Goal: Task Accomplishment & Management: Complete application form

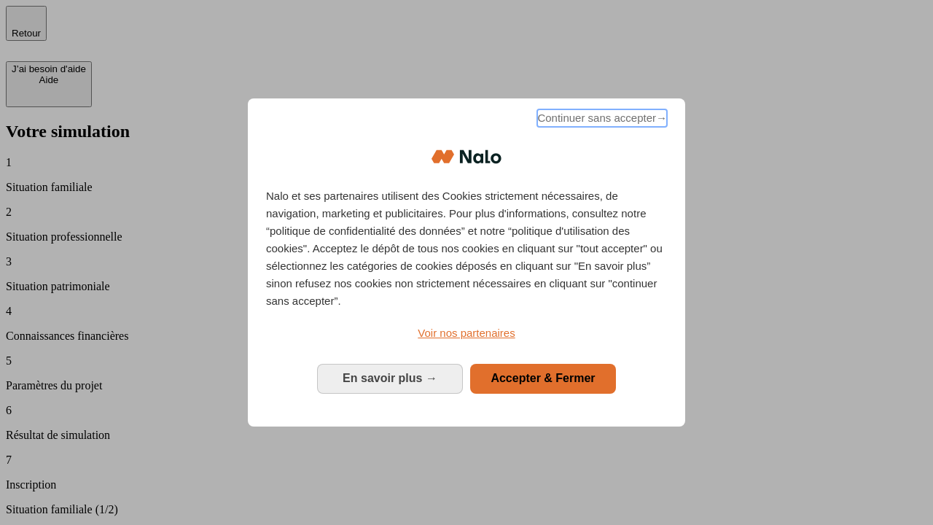
click at [601, 120] on span "Continuer sans accepter →" at bounding box center [602, 117] width 130 height 17
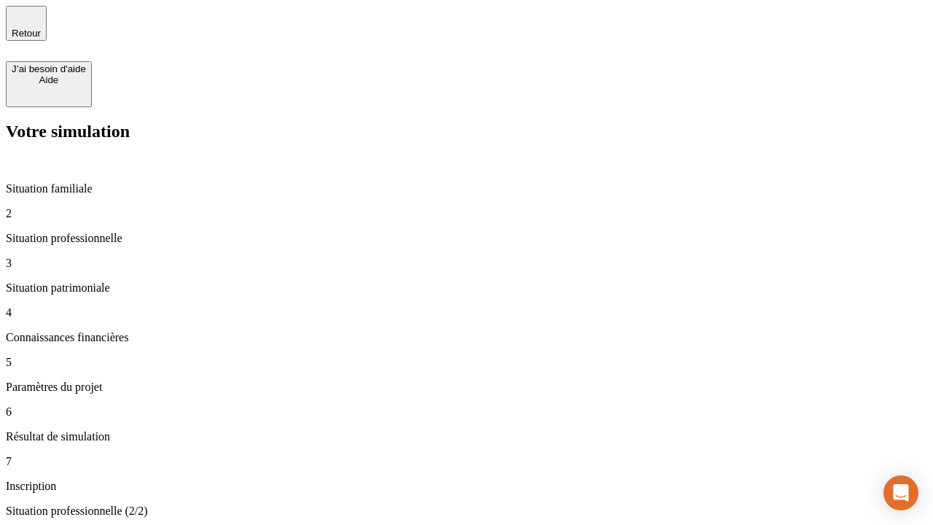
type input "30 000"
type input "40 000"
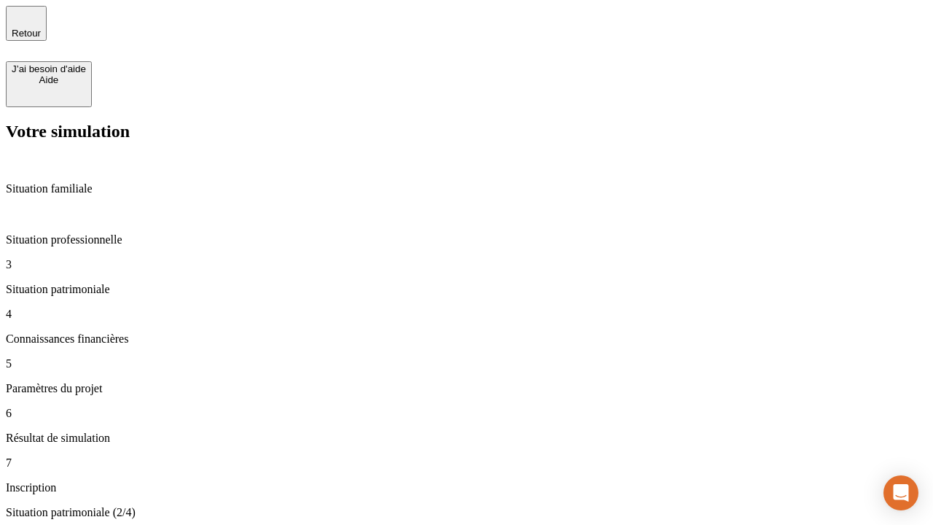
type input "1 100"
type input "20"
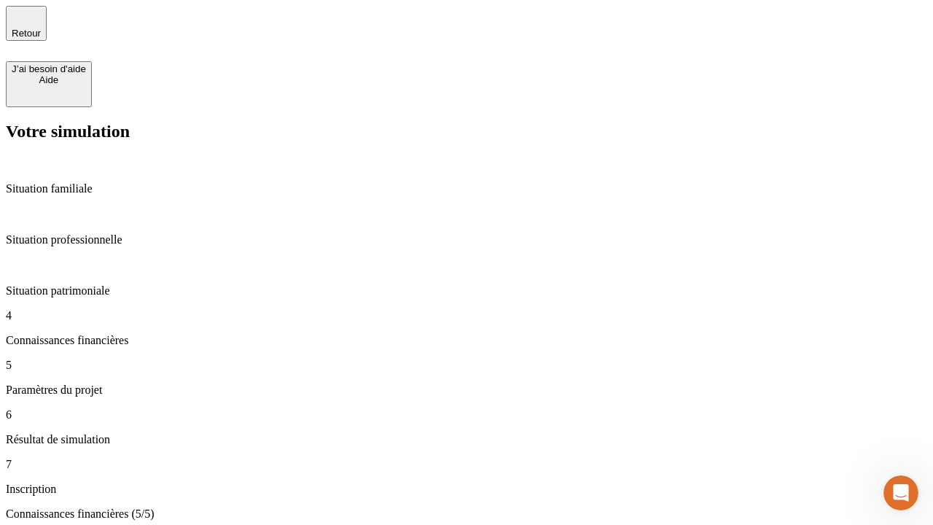
type input "40"
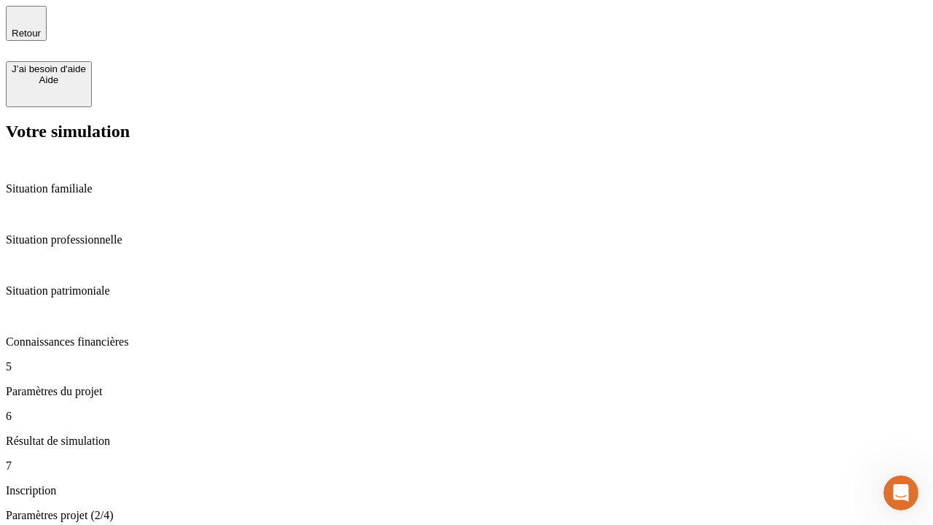
type input "62"
type input "50 000"
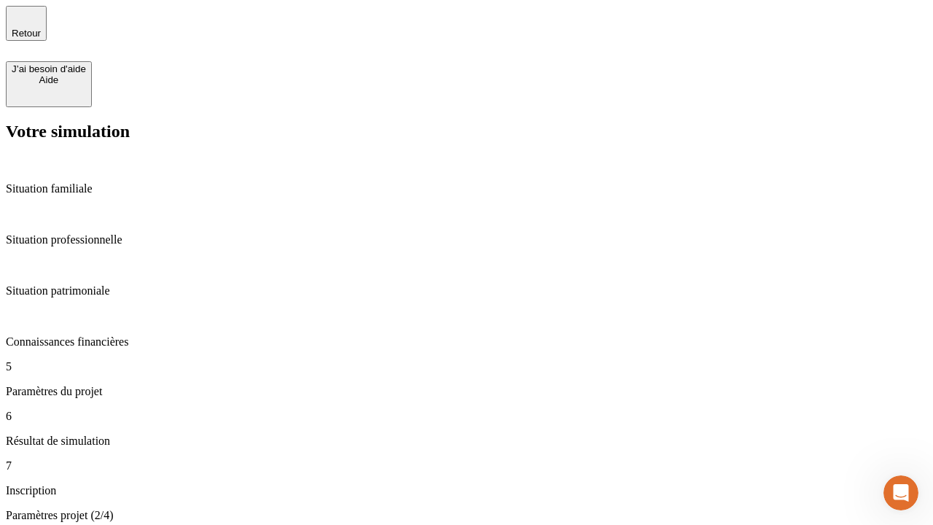
type input "640"
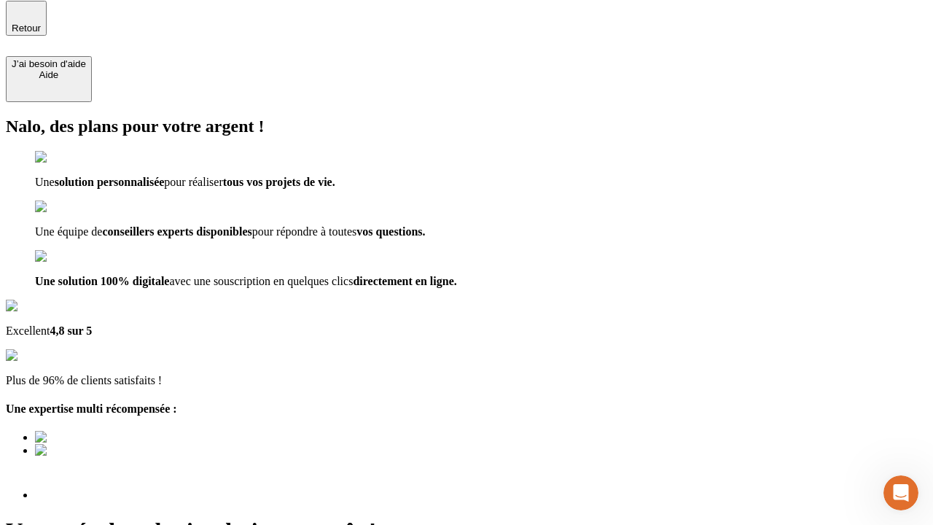
scroll to position [18, 0]
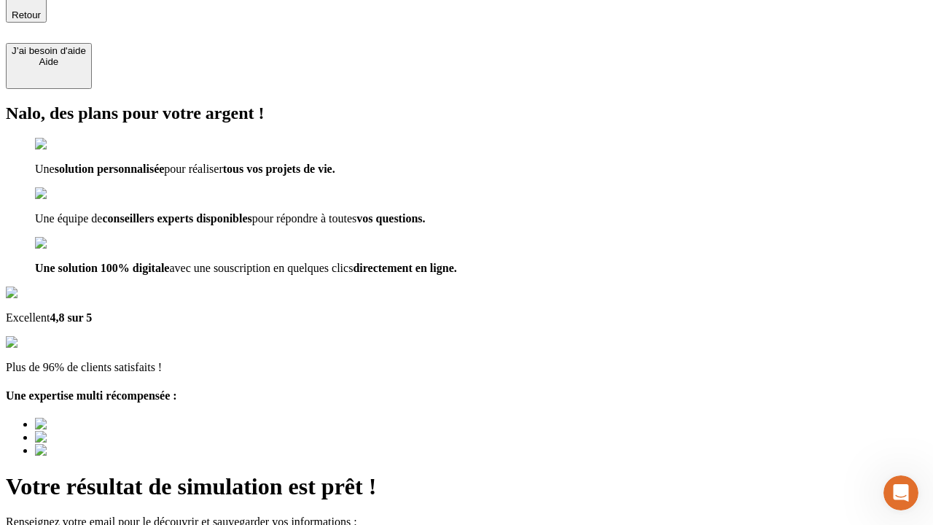
type input "[EMAIL_ADDRESS][DOMAIN_NAME]"
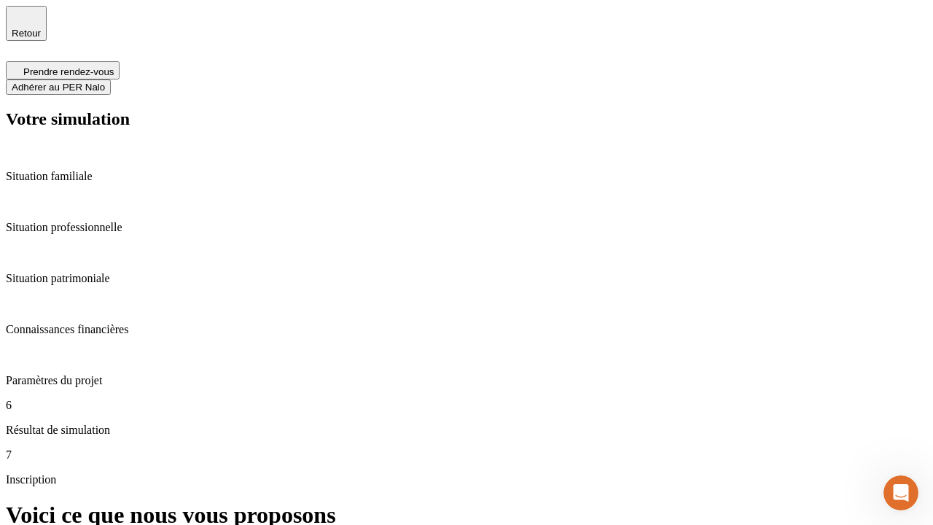
click at [105, 82] on span "Adhérer au PER Nalo" at bounding box center [58, 87] width 93 height 11
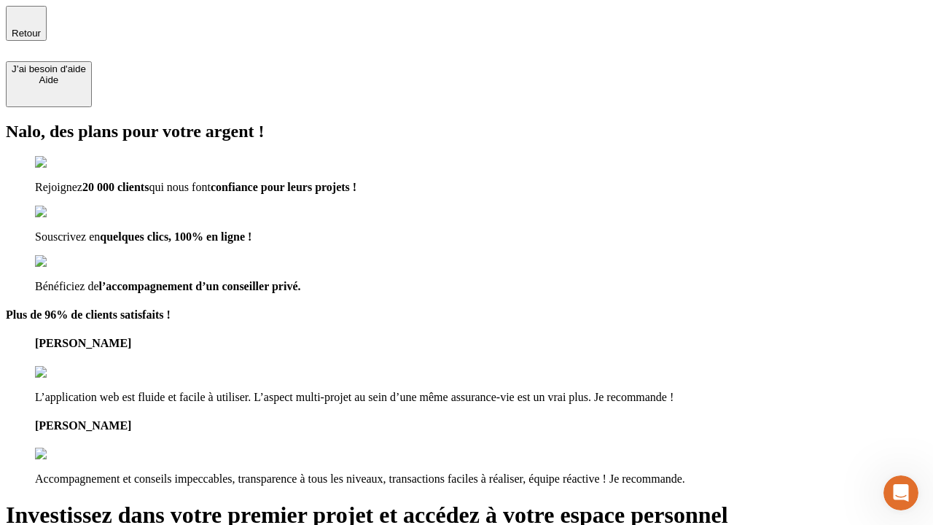
type input "[PERSON_NAME][EMAIL_ADDRESS][DOMAIN_NAME]"
